Goal: Transaction & Acquisition: Purchase product/service

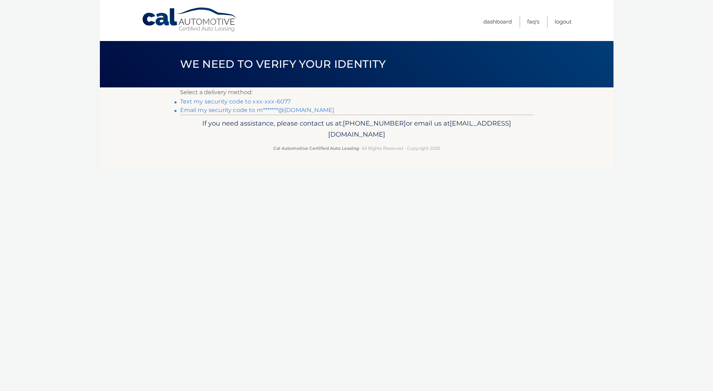
click at [246, 102] on link "Text my security code to xxx-xxx-6077" at bounding box center [235, 101] width 111 height 7
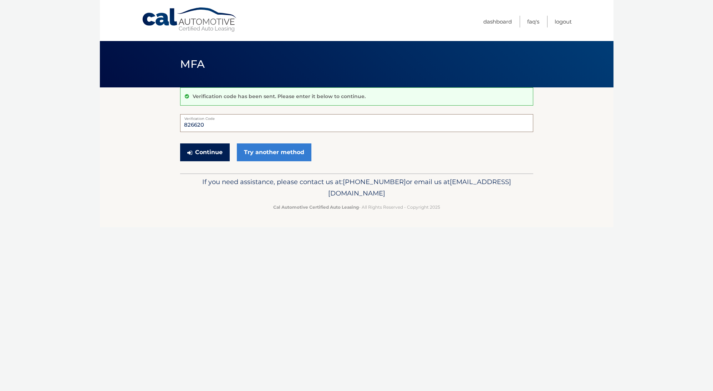
type input "826620"
click at [204, 146] on button "Continue" at bounding box center [205, 152] width 50 height 18
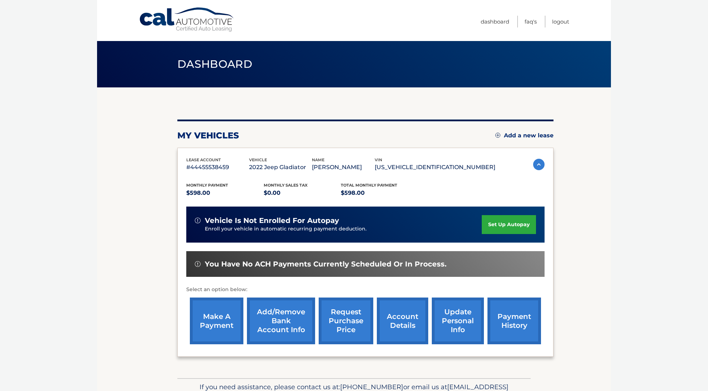
click at [207, 322] on link "make a payment" at bounding box center [216, 320] width 53 height 47
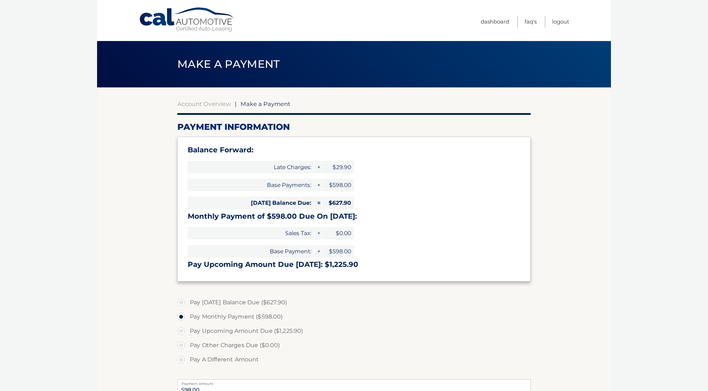
click at [183, 301] on label "Pay Today's Balance Due ($627.90)" at bounding box center [353, 302] width 353 height 14
click at [183, 301] on input "Pay Today's Balance Due ($627.90)" at bounding box center [183, 300] width 7 height 11
radio input "true"
type input "627.90"
click at [497, 22] on link "Dashboard" at bounding box center [494, 22] width 29 height 12
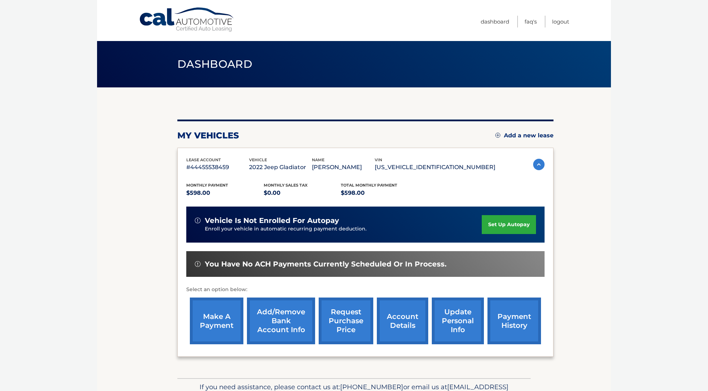
click at [306, 311] on link "Add/Remove bank account info" at bounding box center [281, 320] width 68 height 47
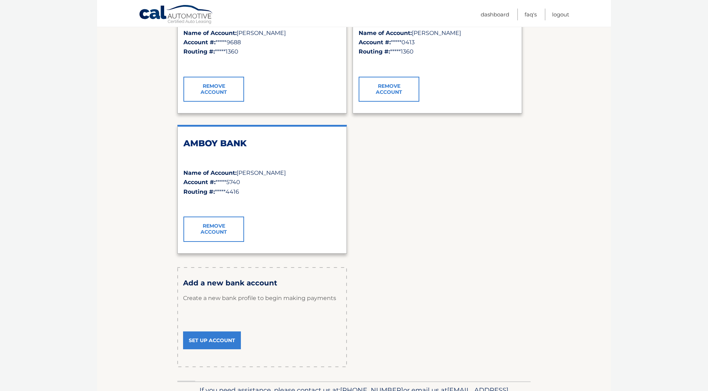
scroll to position [173, 0]
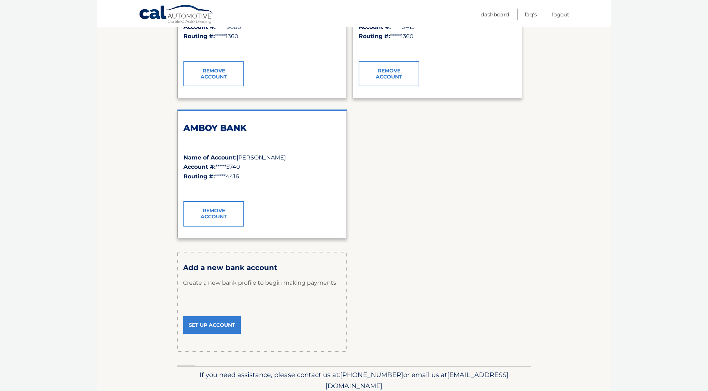
click at [217, 326] on link "Set Up Account" at bounding box center [212, 325] width 58 height 18
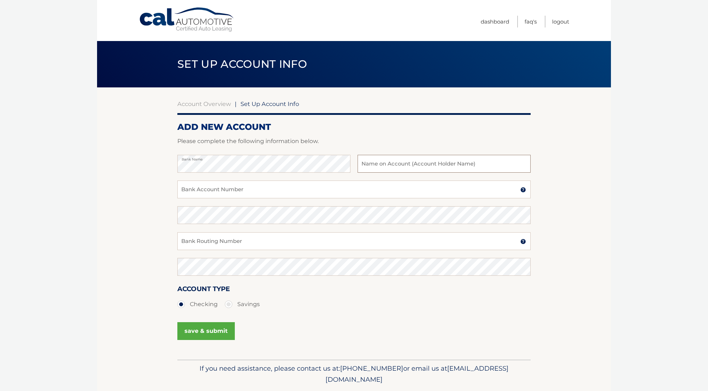
click at [398, 166] on input "text" at bounding box center [443, 164] width 173 height 18
type input "[PERSON_NAME]"
click at [285, 189] on input "Bank Account Number" at bounding box center [353, 189] width 353 height 18
type input "4035943156"
click at [229, 249] on input "Bank Routing Number" at bounding box center [353, 241] width 353 height 18
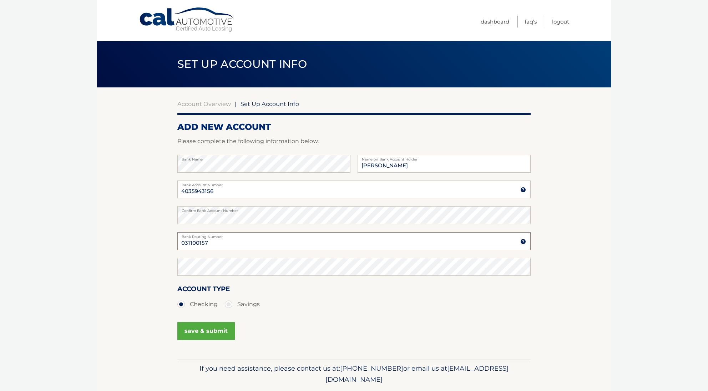
type input "031100157"
click at [206, 336] on button "save & submit" at bounding box center [205, 331] width 57 height 18
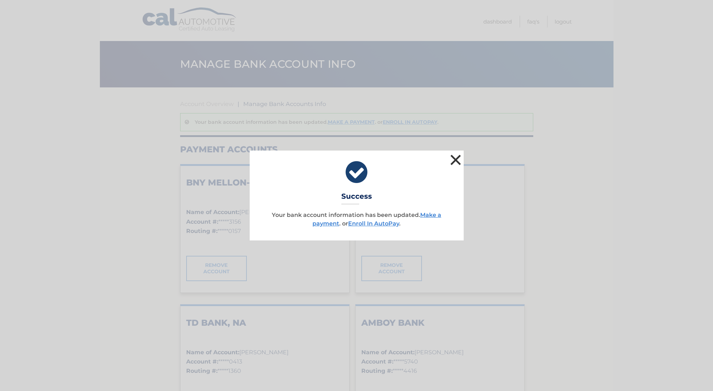
click at [460, 158] on button "×" at bounding box center [456, 160] width 14 height 14
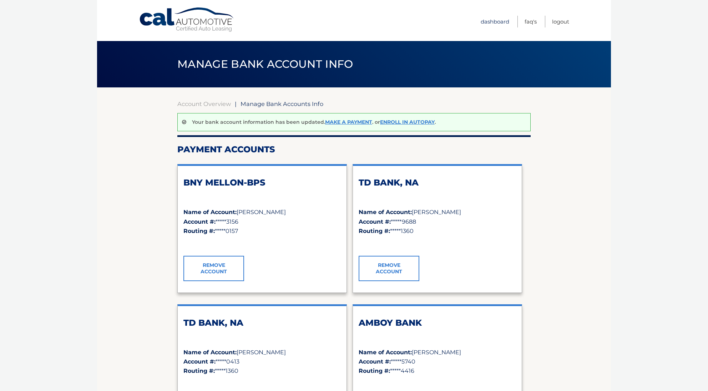
click at [485, 17] on link "Dashboard" at bounding box center [494, 22] width 29 height 12
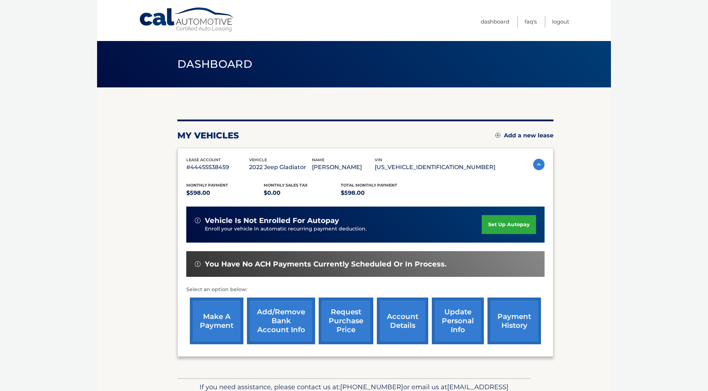
click at [225, 313] on link "make a payment" at bounding box center [216, 320] width 53 height 47
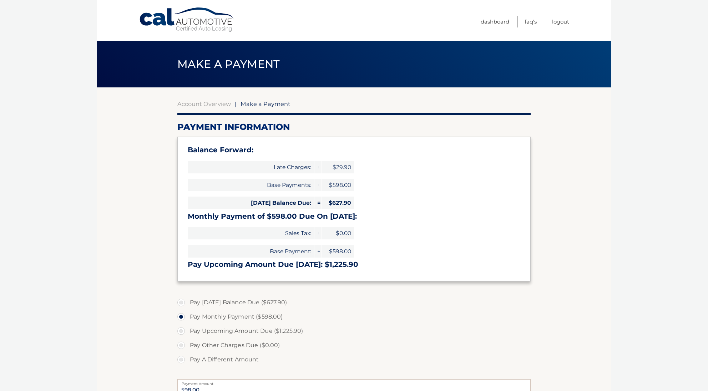
click at [179, 302] on label "Pay Today's Balance Due ($627.90)" at bounding box center [353, 302] width 353 height 14
click at [180, 302] on input "Pay Today's Balance Due ($627.90)" at bounding box center [183, 300] width 7 height 11
radio input "true"
type input "627.90"
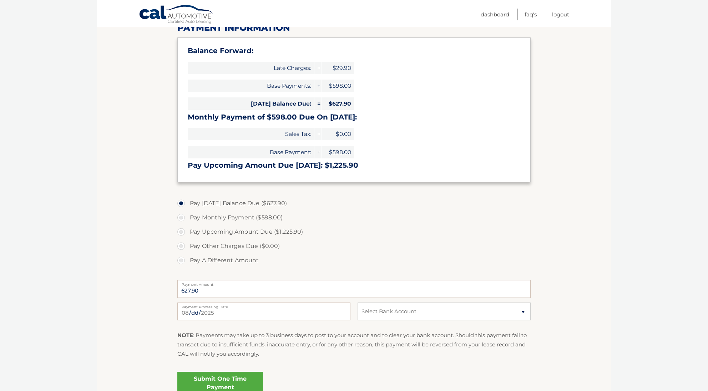
scroll to position [101, 0]
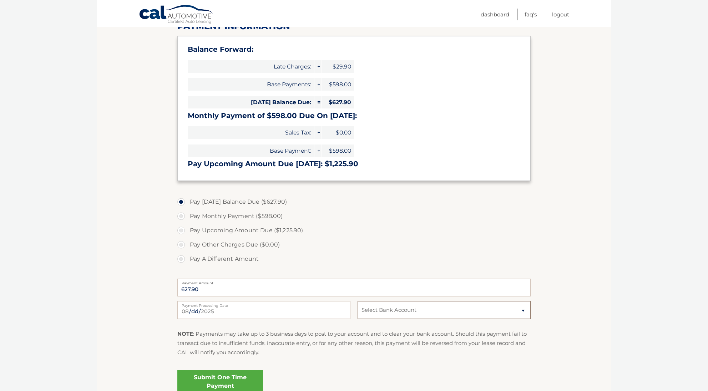
select select "ZGMwMTEyZGYtN2I1ZS00OWJmLWE4YzItZmU1YTM4M2I0ZWYy"
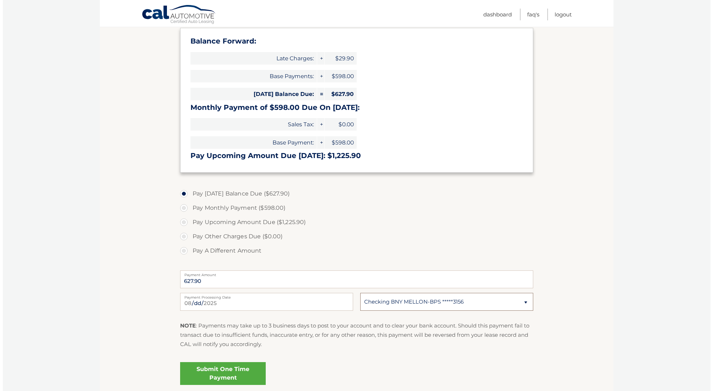
scroll to position [165, 0]
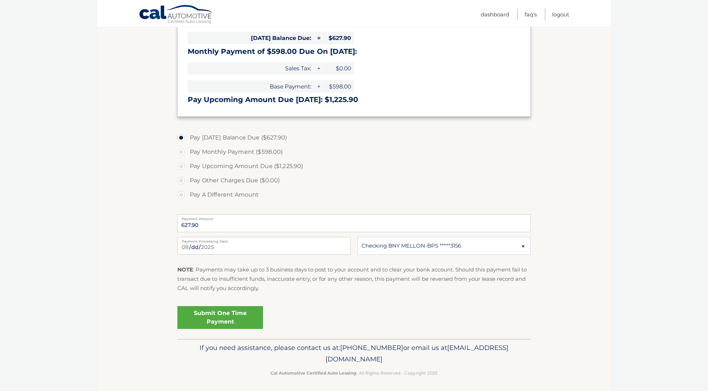
click at [224, 316] on link "Submit One Time Payment" at bounding box center [220, 317] width 86 height 23
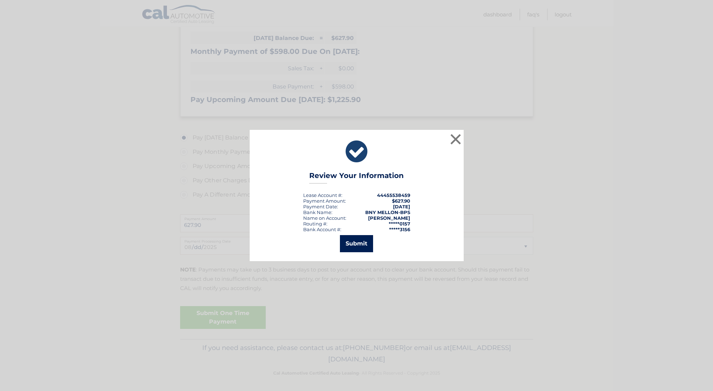
click at [353, 246] on button "Submit" at bounding box center [356, 243] width 33 height 17
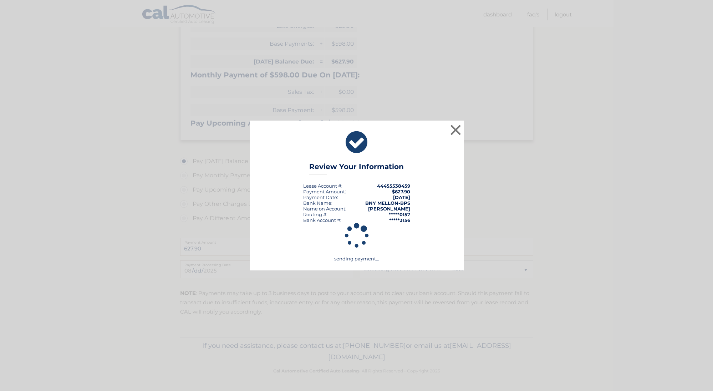
scroll to position [139, 0]
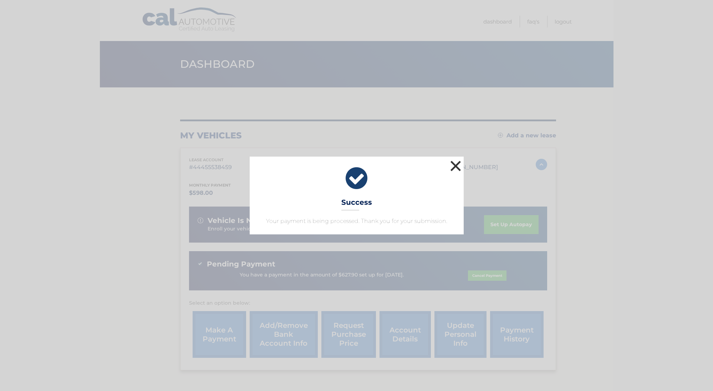
click at [456, 169] on button "×" at bounding box center [456, 166] width 14 height 14
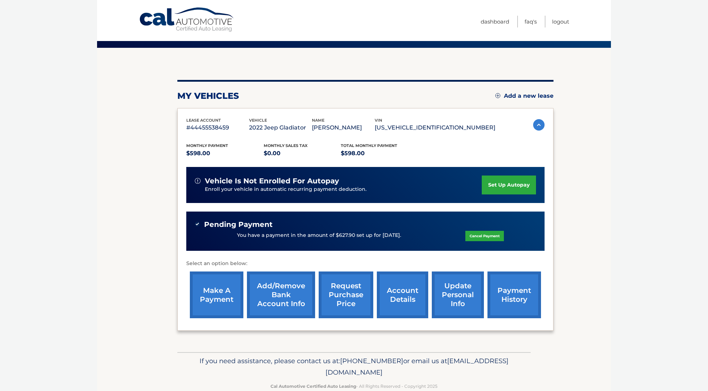
scroll to position [53, 0]
